Goal: Obtain resource: Download file/media

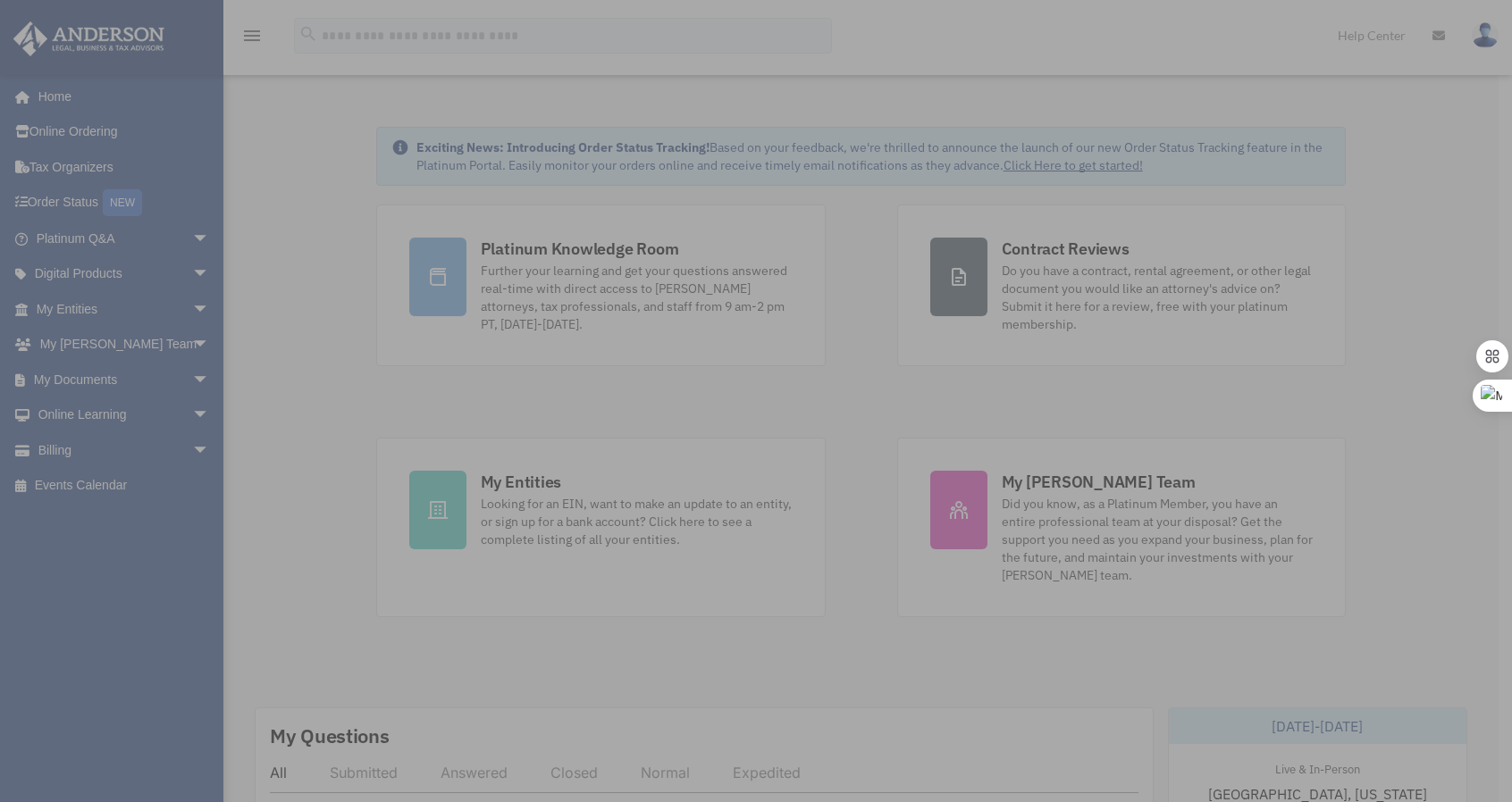
scroll to position [373, 0]
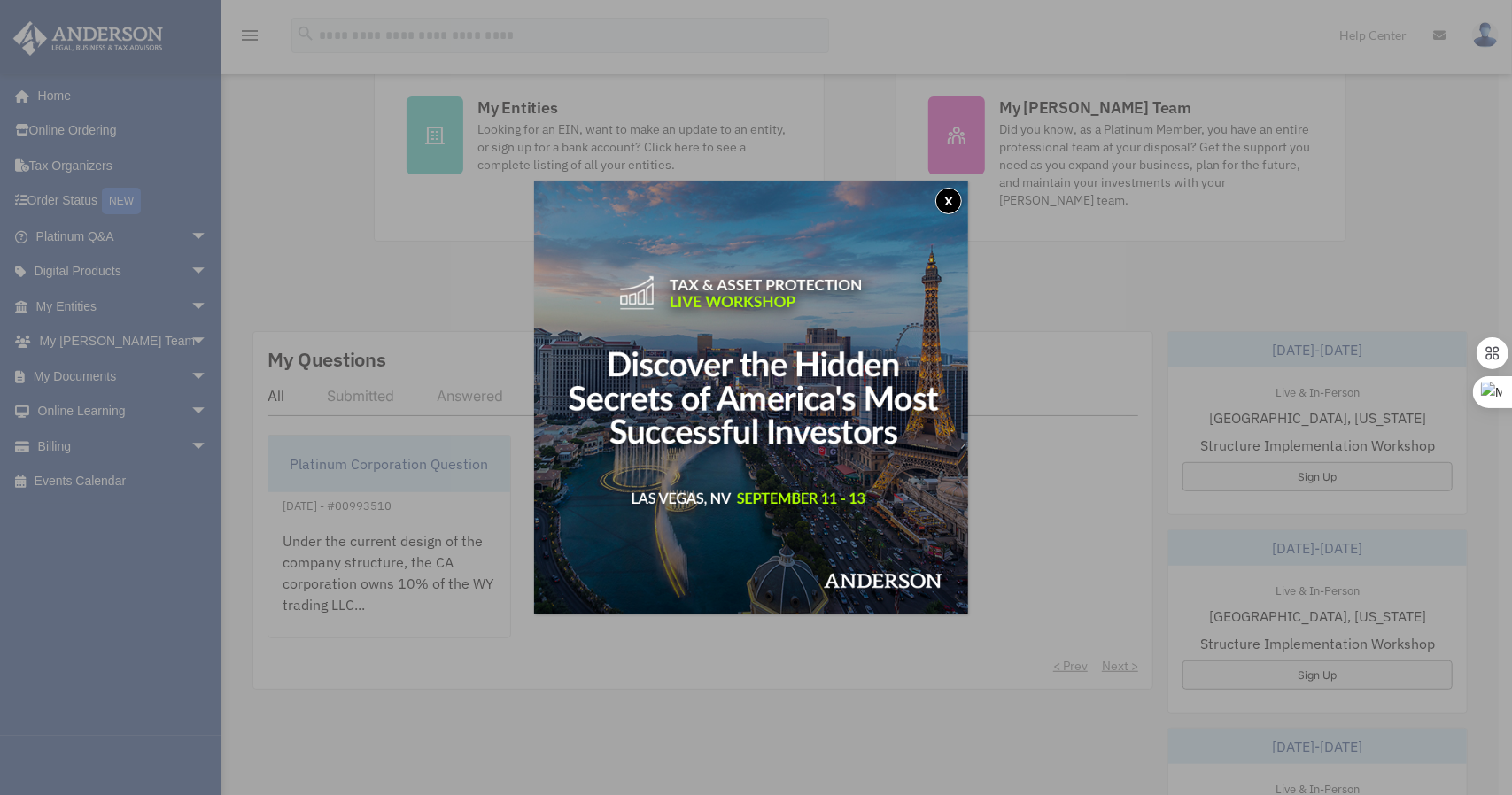
click at [958, 207] on button "x" at bounding box center [948, 200] width 26 height 26
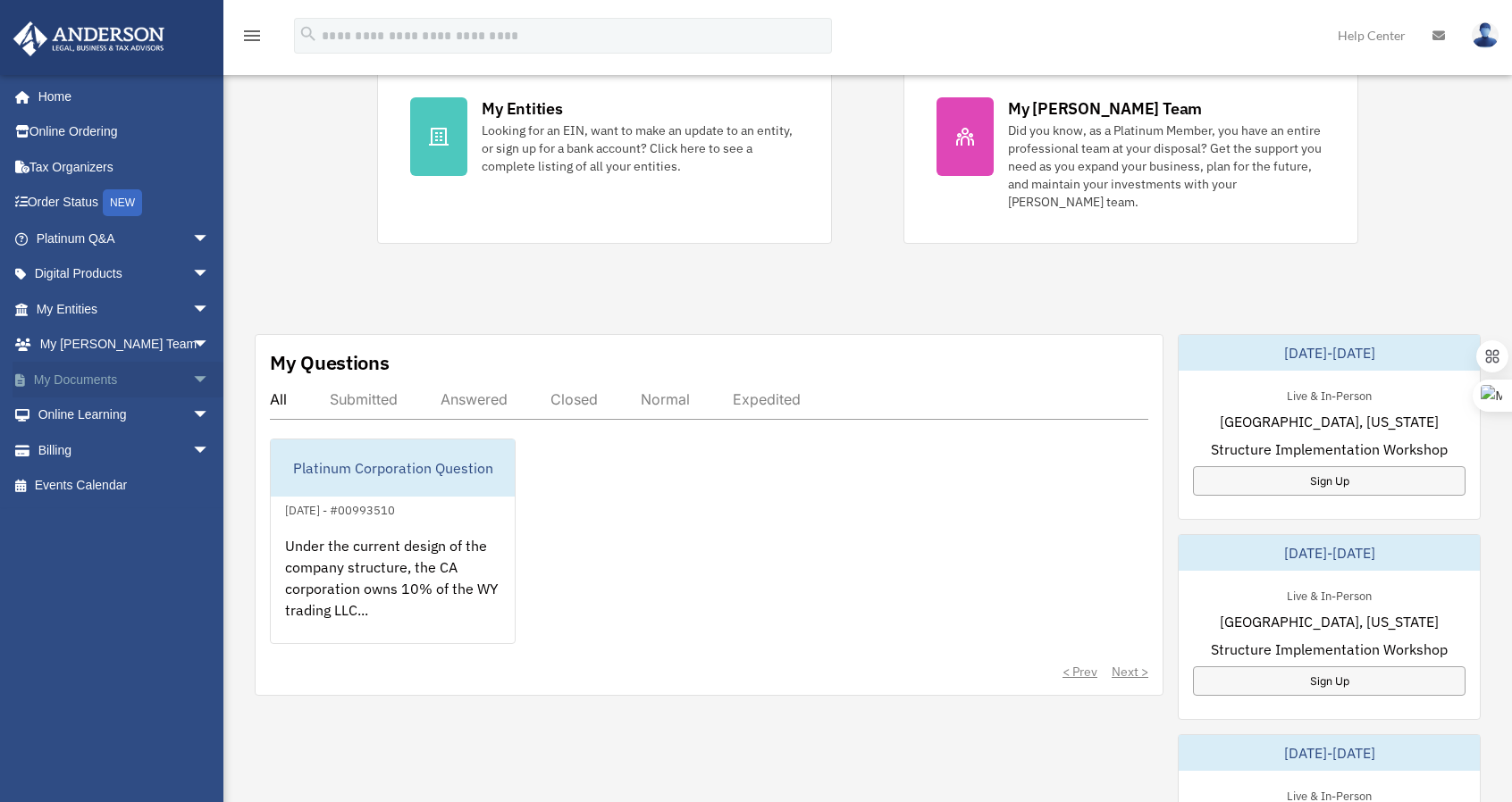
click at [123, 374] on link "My Documents arrow_drop_down" at bounding box center [125, 380] width 224 height 35
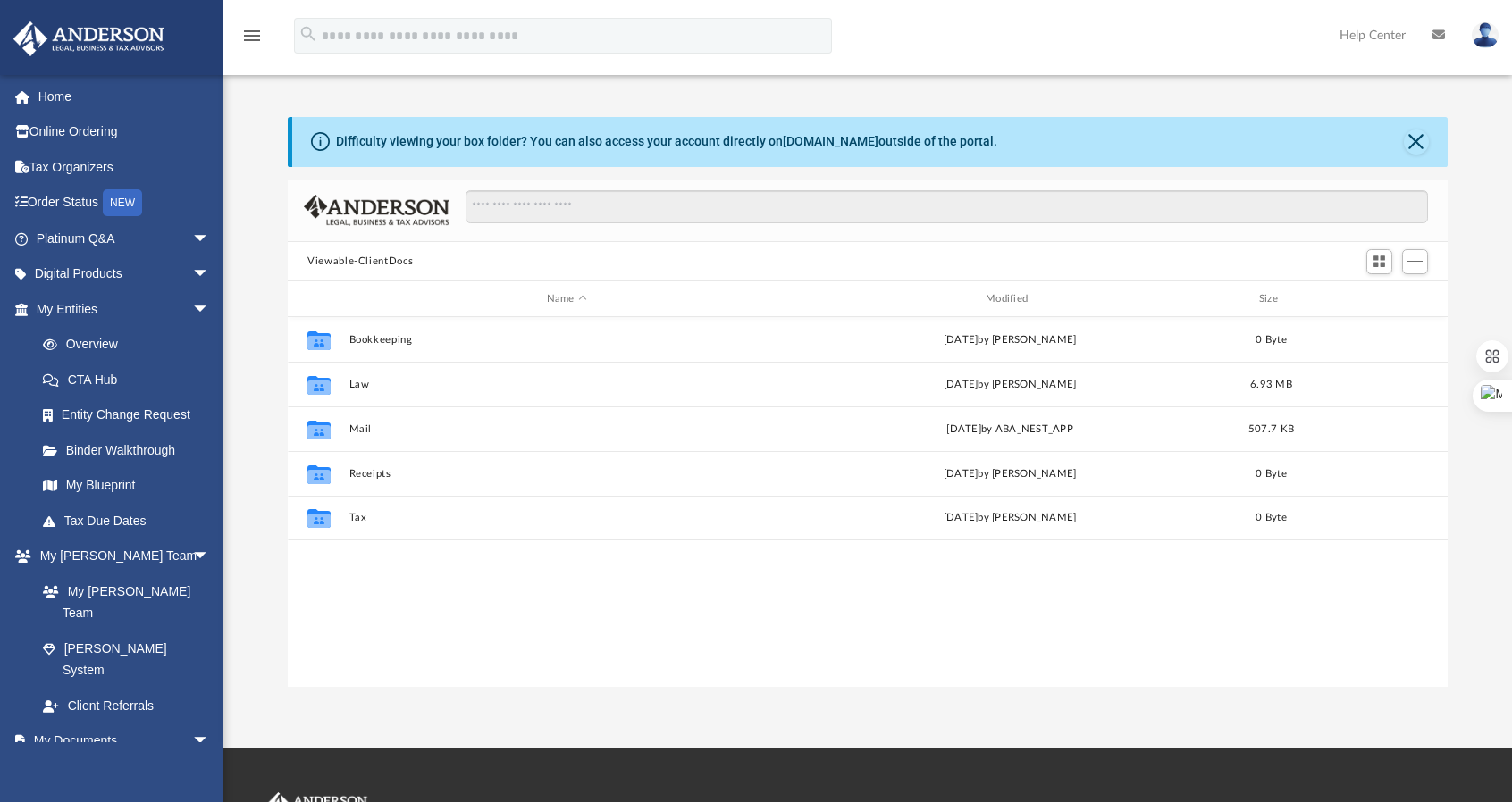
scroll to position [393, 1146]
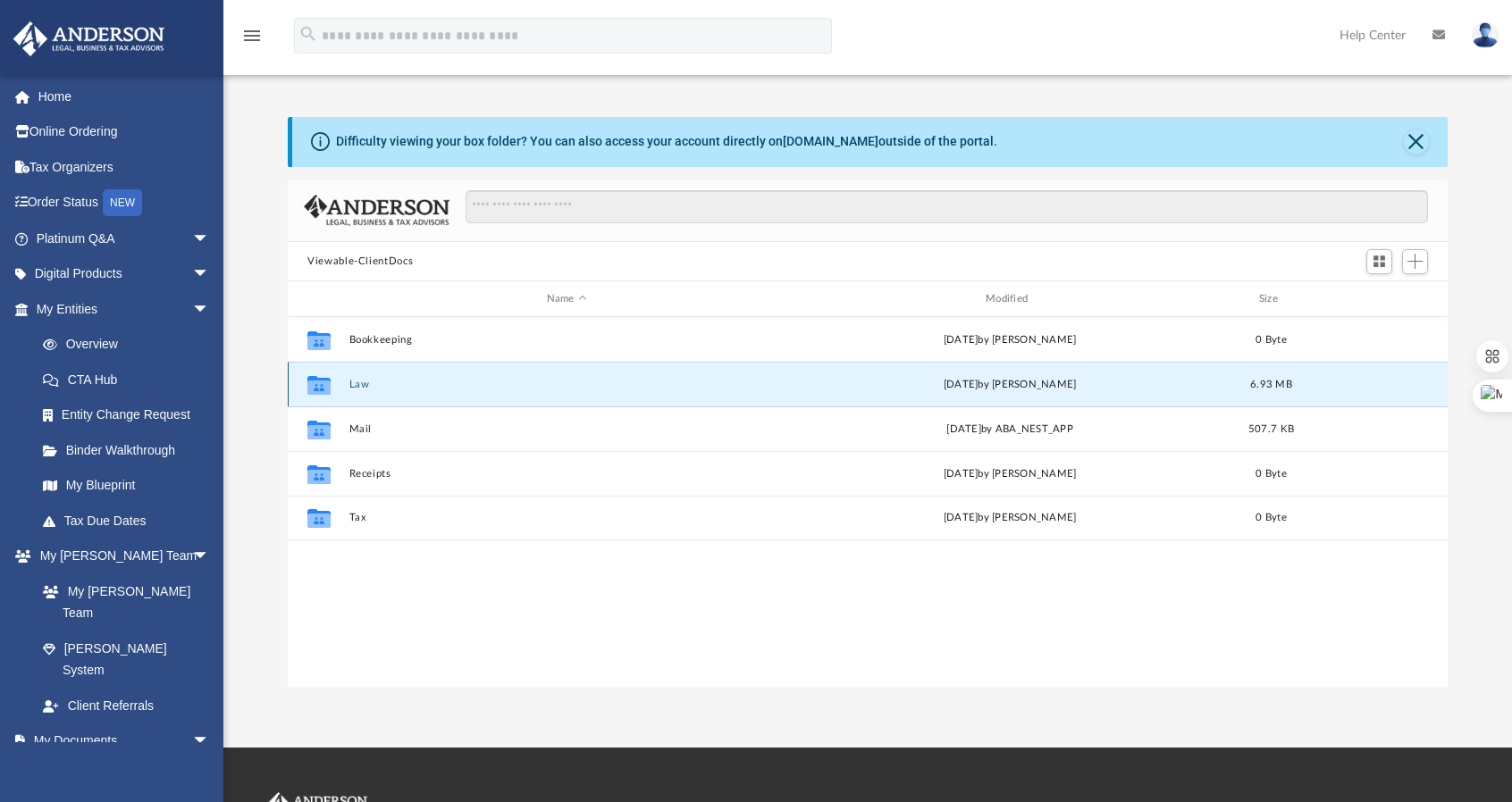
click at [360, 385] on button "Law" at bounding box center [567, 385] width 435 height 12
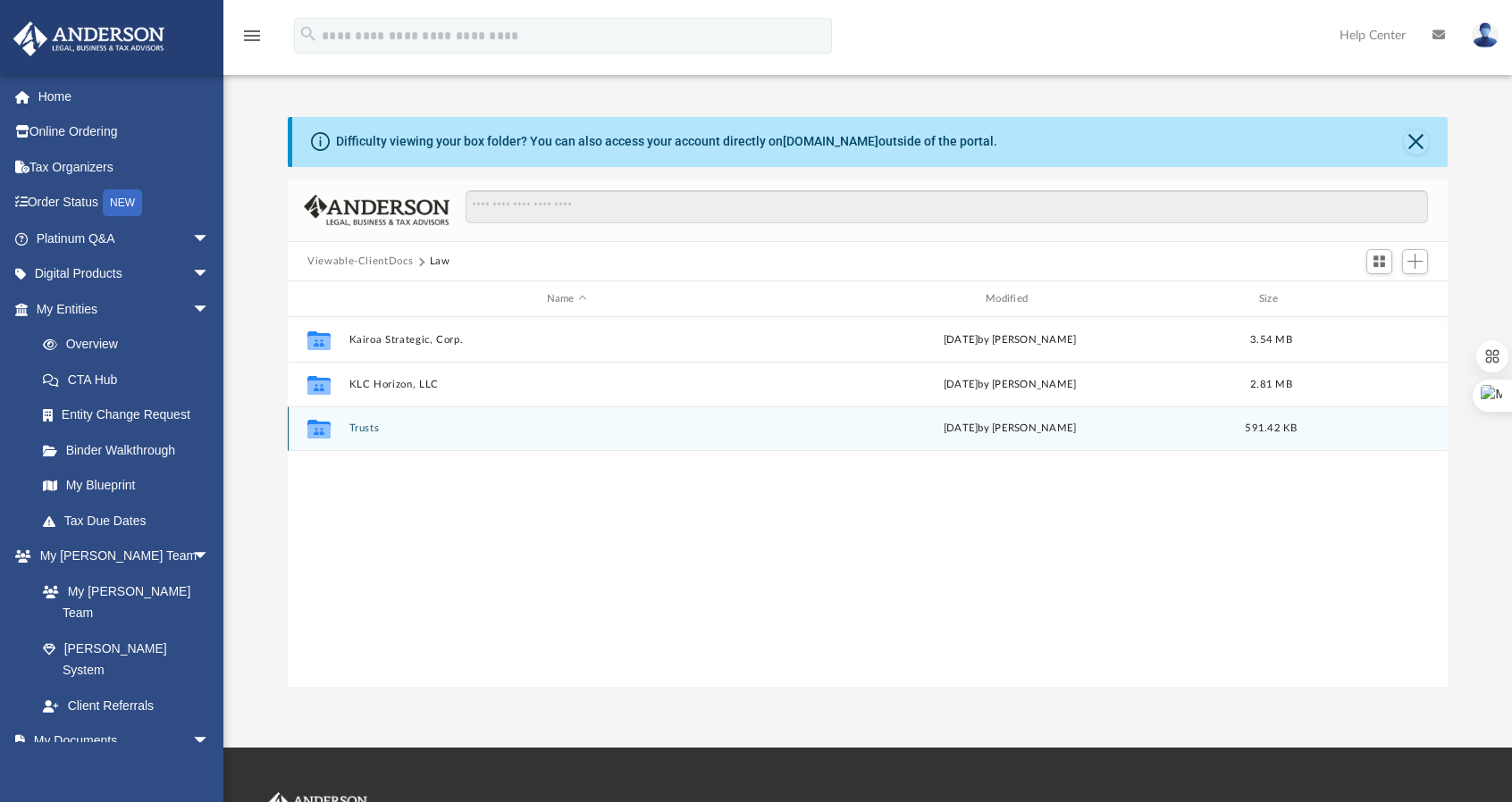
click at [361, 426] on button "Trusts" at bounding box center [567, 429] width 435 height 12
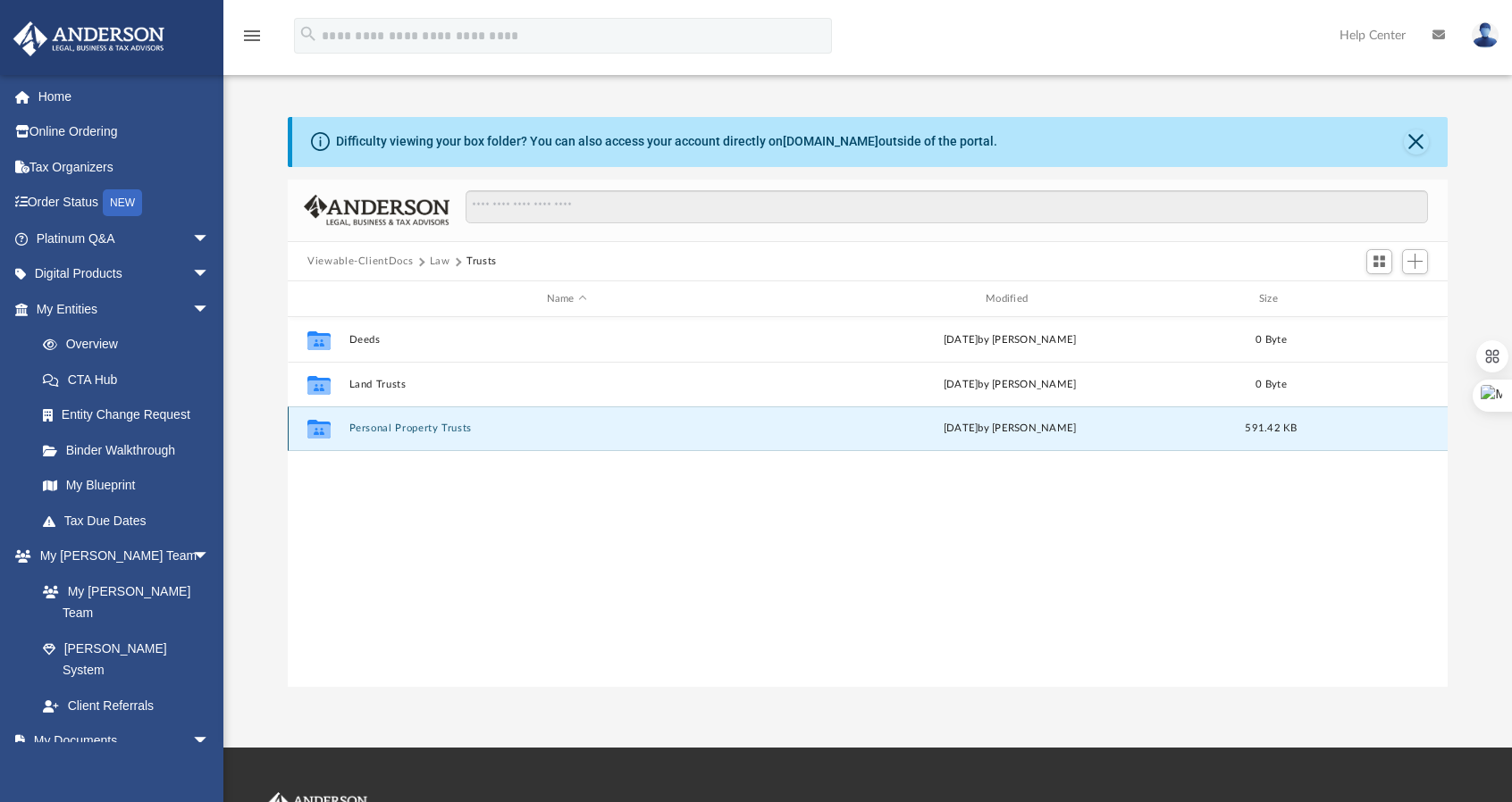
click at [408, 432] on button "Personal Property Trusts" at bounding box center [567, 429] width 435 height 12
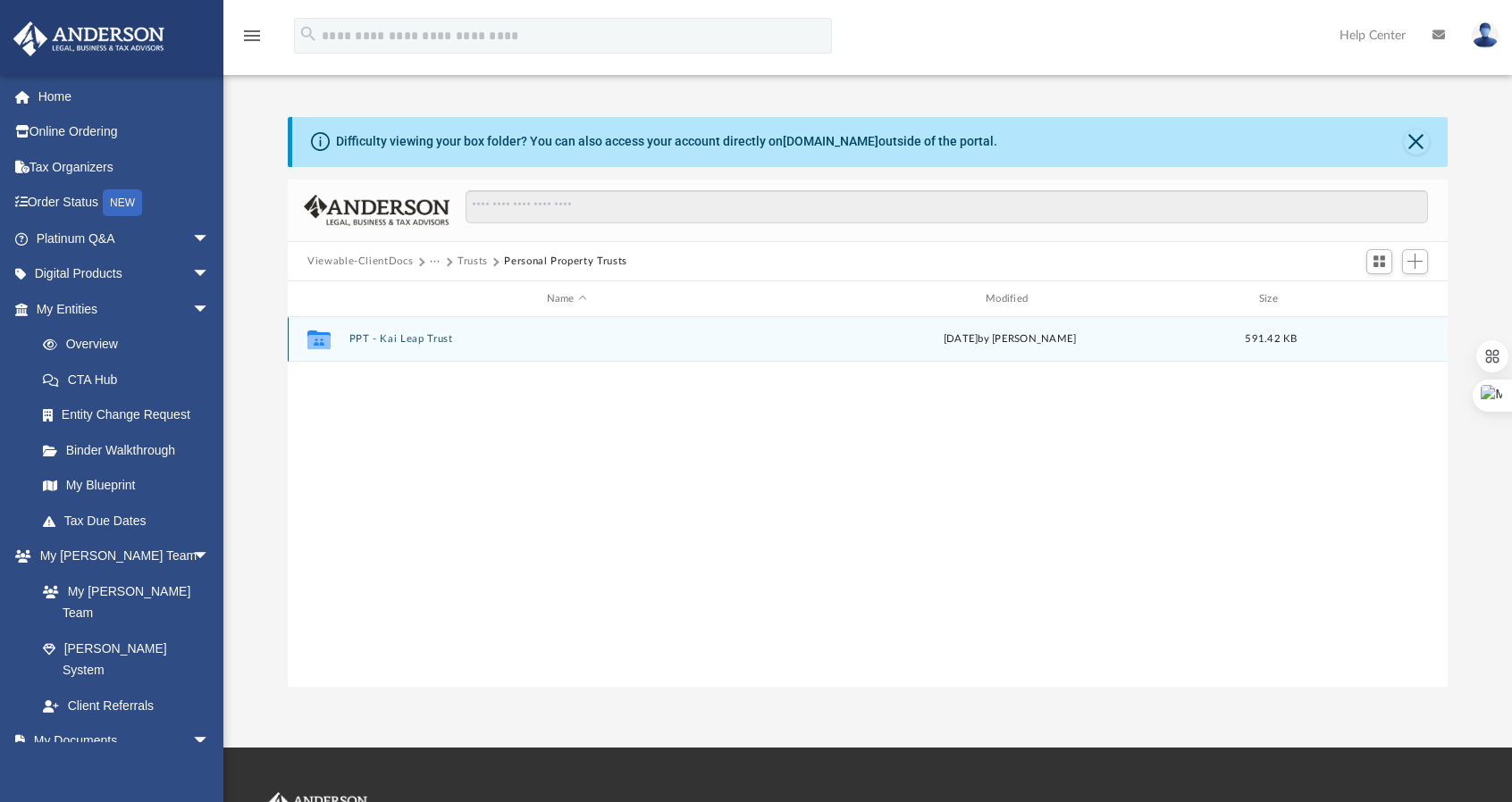
click at [407, 341] on button "PPT - Kai Leap Trust" at bounding box center [567, 340] width 435 height 12
click at [423, 339] on button "2025.07.24 - Signed Trust Docs (Kai Leap Trust).pdf" at bounding box center [567, 340] width 435 height 12
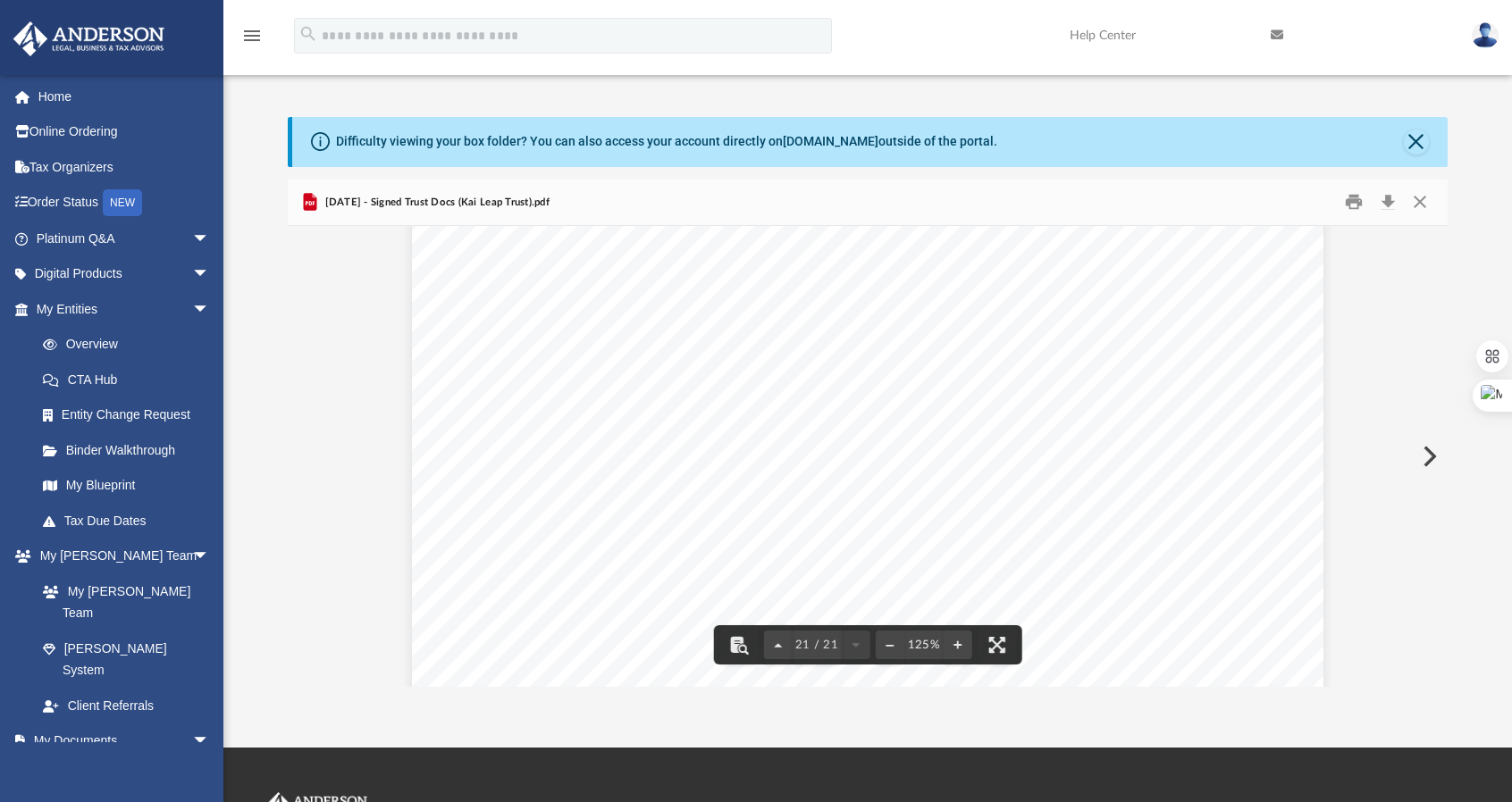
scroll to position [23009, 0]
